Goal: Transaction & Acquisition: Purchase product/service

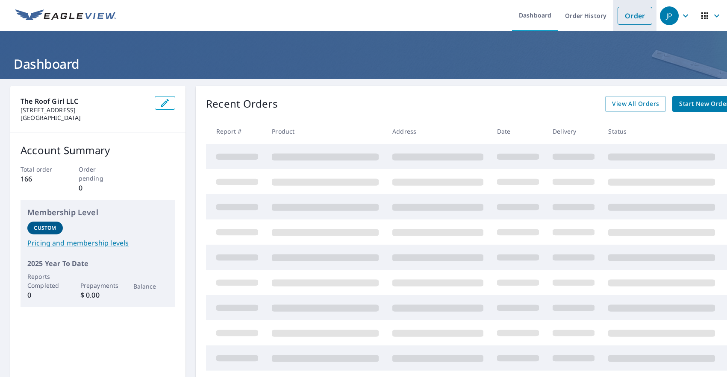
click at [642, 17] on link "Order" at bounding box center [635, 16] width 35 height 18
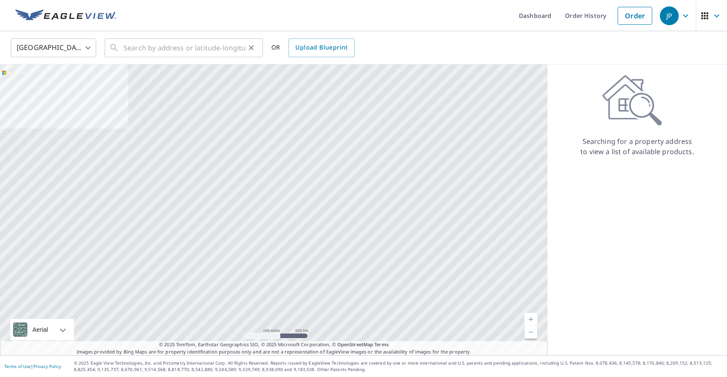
click at [250, 48] on icon "Clear" at bounding box center [251, 47] width 5 height 5
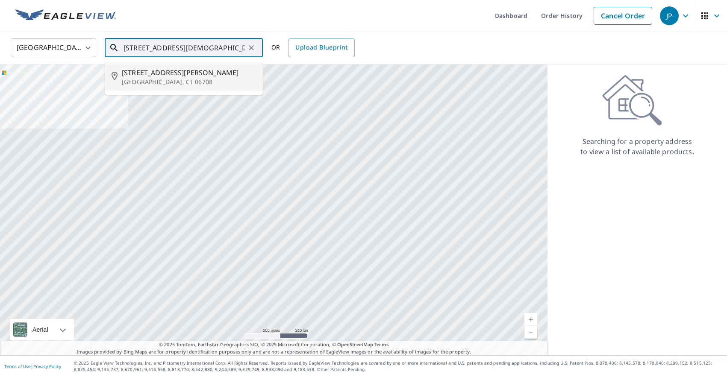
click at [220, 71] on span "[STREET_ADDRESS][PERSON_NAME]" at bounding box center [189, 73] width 134 height 10
type input "[STREET_ADDRESS][PERSON_NAME]"
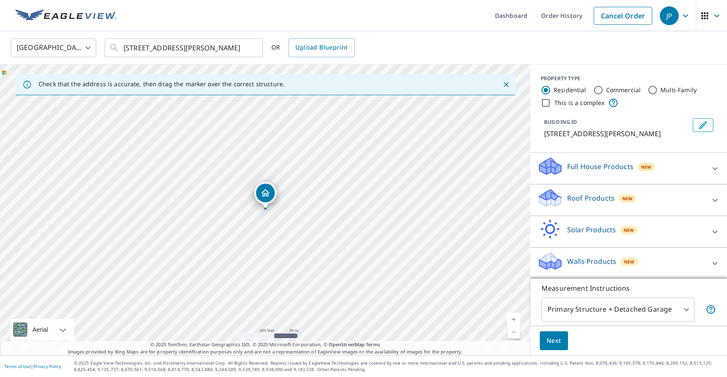
click at [572, 203] on p "Roof Products" at bounding box center [590, 198] width 47 height 10
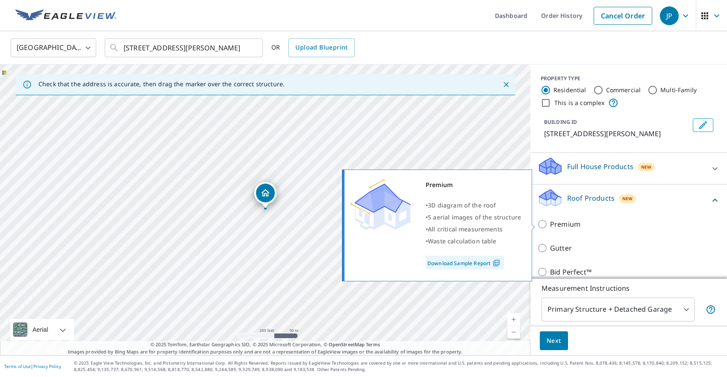
click at [562, 221] on p "Premium" at bounding box center [565, 224] width 30 height 10
click at [550, 221] on input "Premium" at bounding box center [543, 224] width 13 height 10
checkbox input "true"
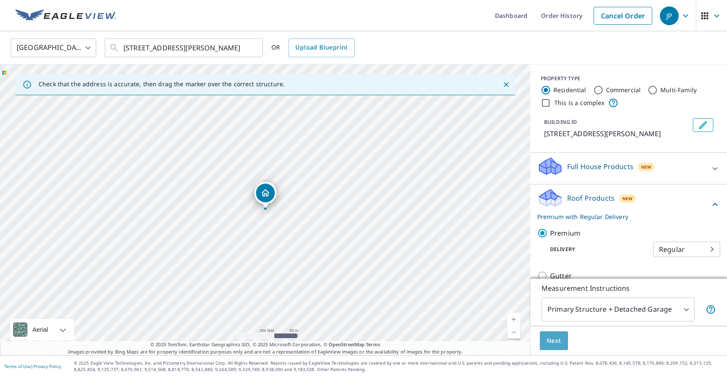
click at [551, 343] on span "Next" at bounding box center [554, 341] width 15 height 11
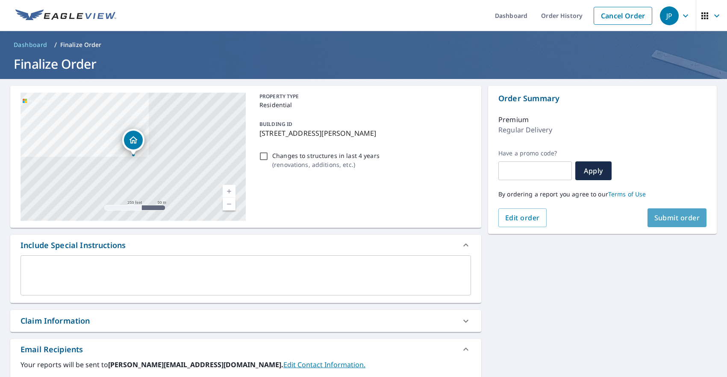
click at [692, 221] on span "Submit order" at bounding box center [677, 217] width 46 height 9
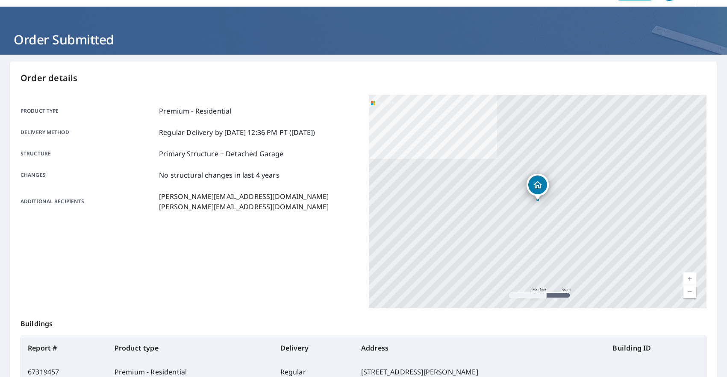
scroll to position [23, 0]
